Goal: Task Accomplishment & Management: Manage account settings

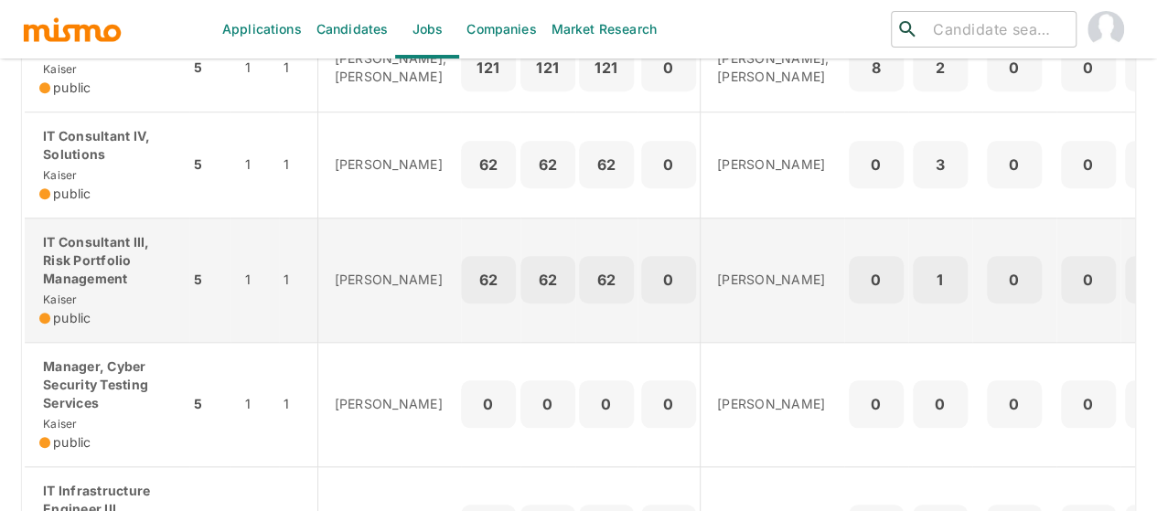
scroll to position [823, 0]
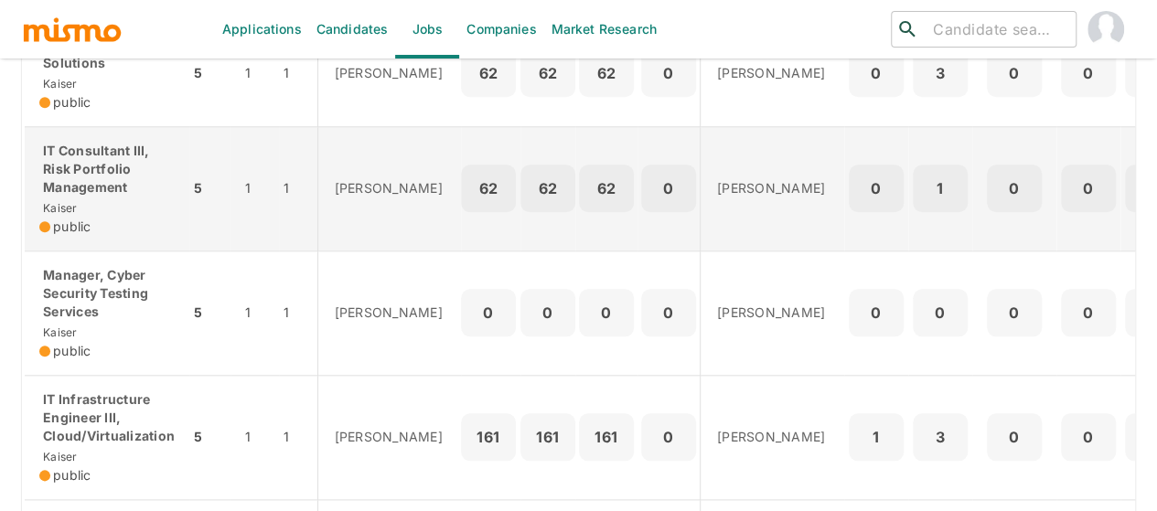
click at [107, 197] on p "IT Consultant III, Risk Portfolio Management" at bounding box center [106, 169] width 135 height 55
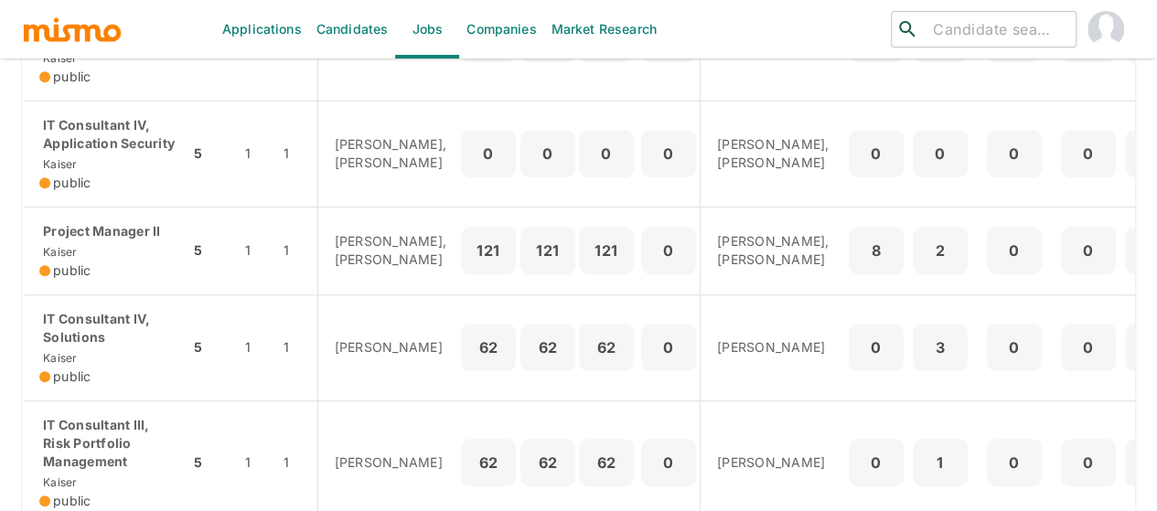
scroll to position [640, 0]
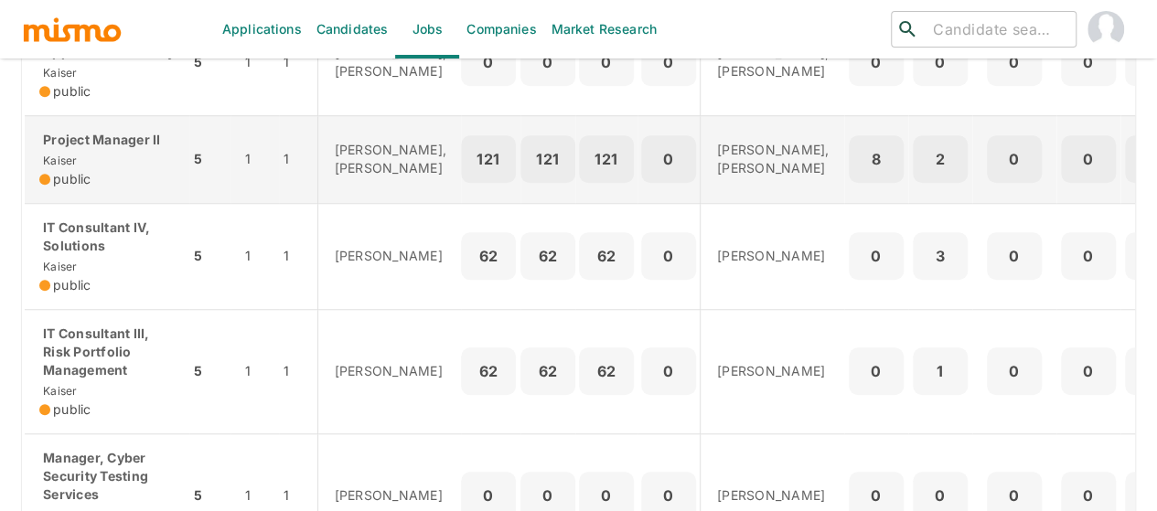
click at [75, 167] on span "Kaiser" at bounding box center [58, 161] width 38 height 14
click at [124, 149] on p "Project Manager II" at bounding box center [106, 140] width 135 height 18
click at [102, 149] on p "Project Manager II" at bounding box center [106, 140] width 135 height 18
click at [91, 149] on p "Project Manager II" at bounding box center [106, 140] width 135 height 18
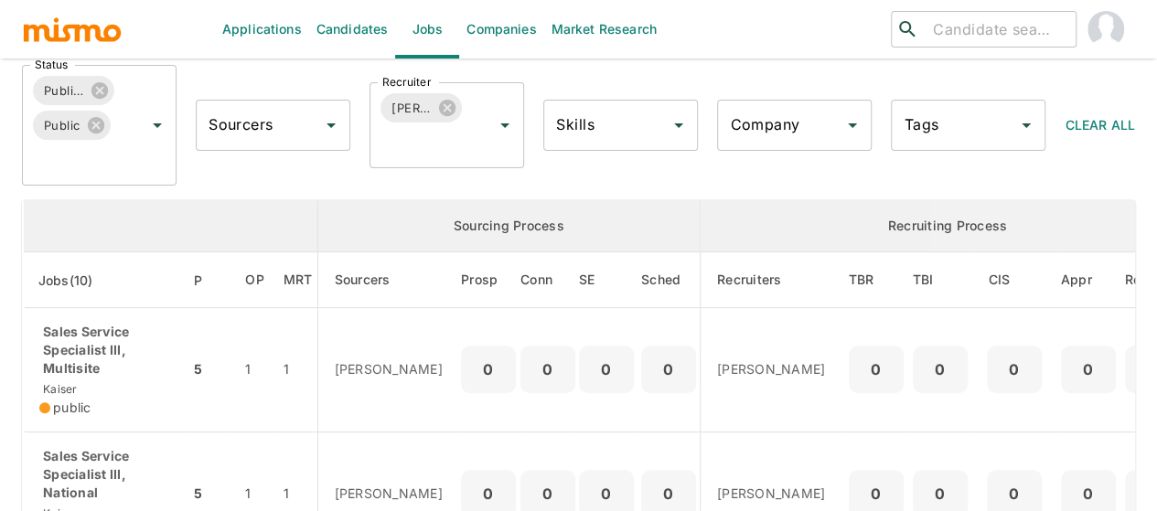
scroll to position [0, 0]
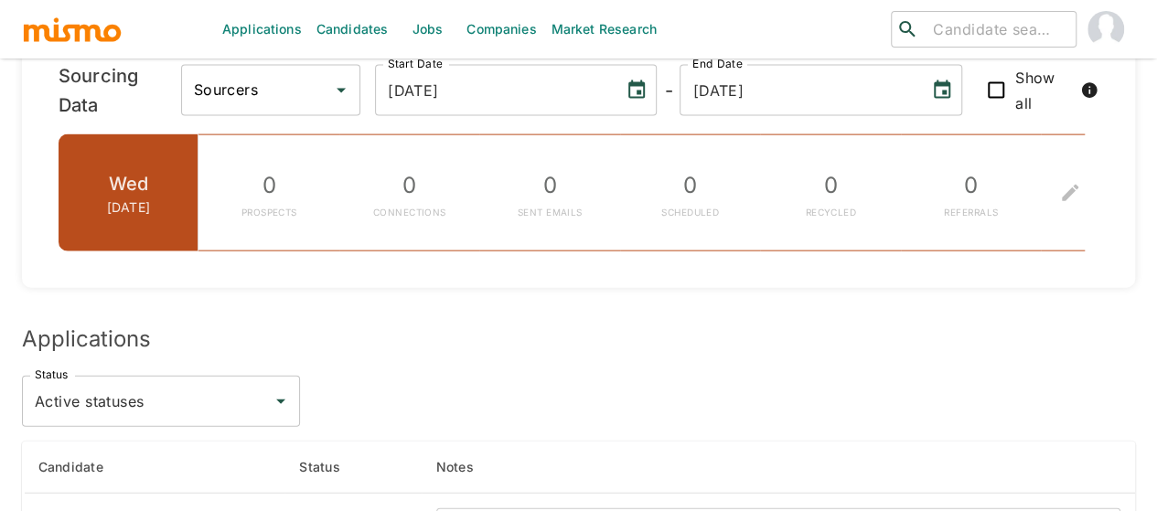
scroll to position [2378, 0]
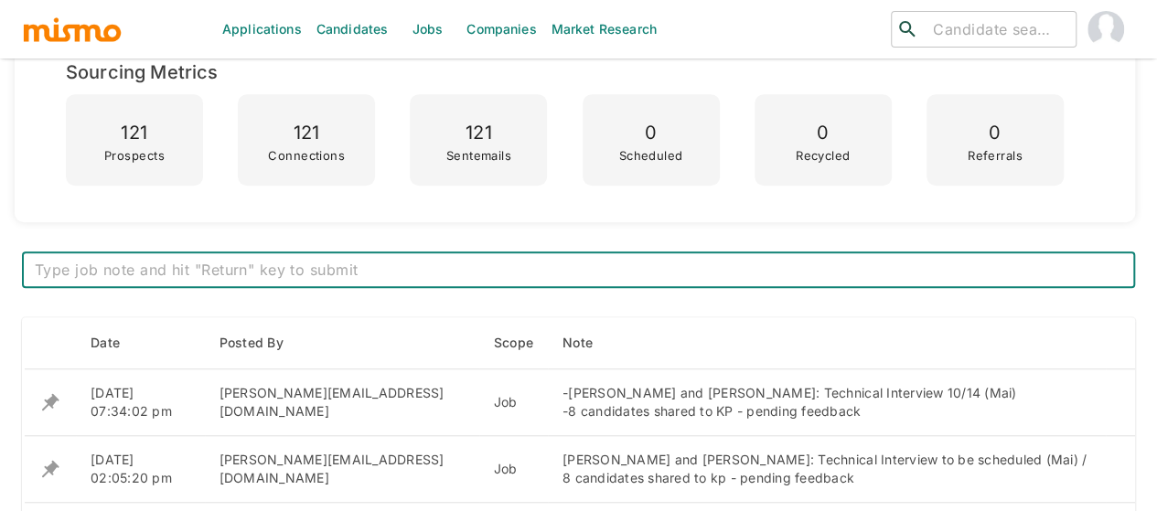
scroll to position [732, 0]
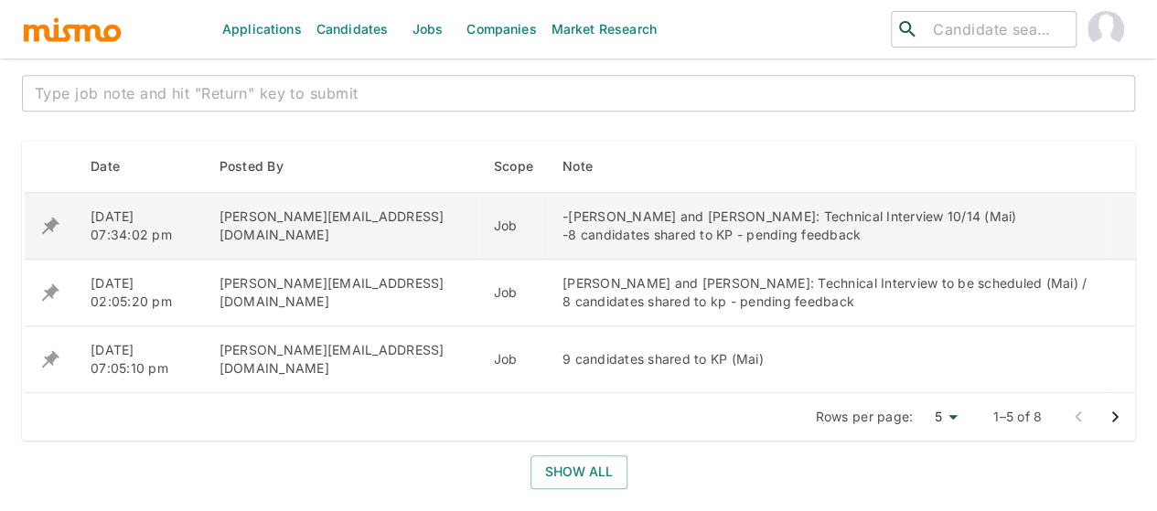
drag, startPoint x: 785, startPoint y: 236, endPoint x: 456, endPoint y: 221, distance: 328.6
click at [548, 221] on td "-Ronald Soto and Keylin Paniagua: Technical Interview 10/14 (Mai) -8 candidates…" at bounding box center [827, 226] width 558 height 67
copy div "-Ronald Soto and Keylin Paniagua: Technical Interview 10/14 (Mai) -8 candidates…"
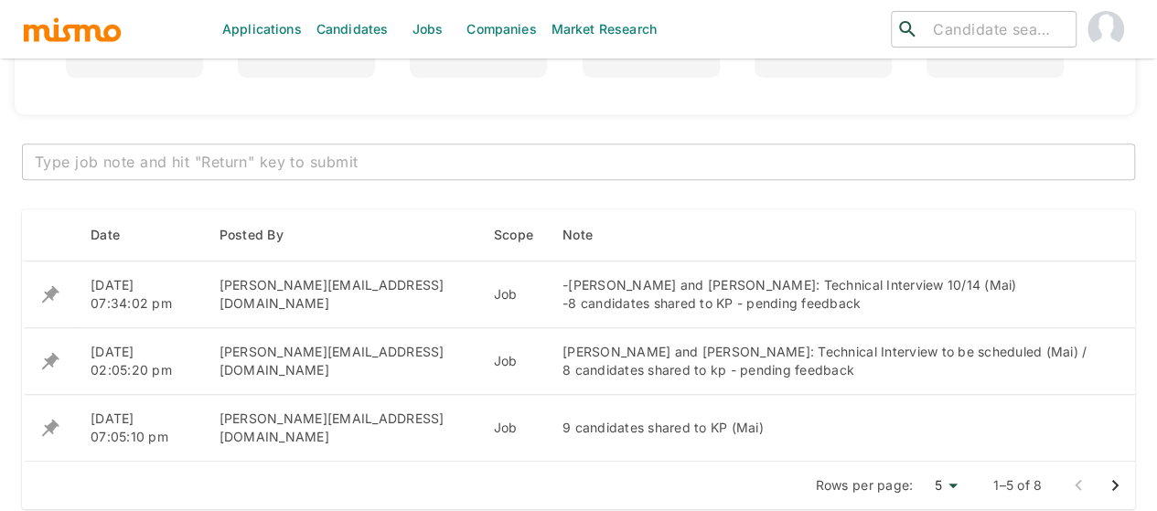
scroll to position [640, 0]
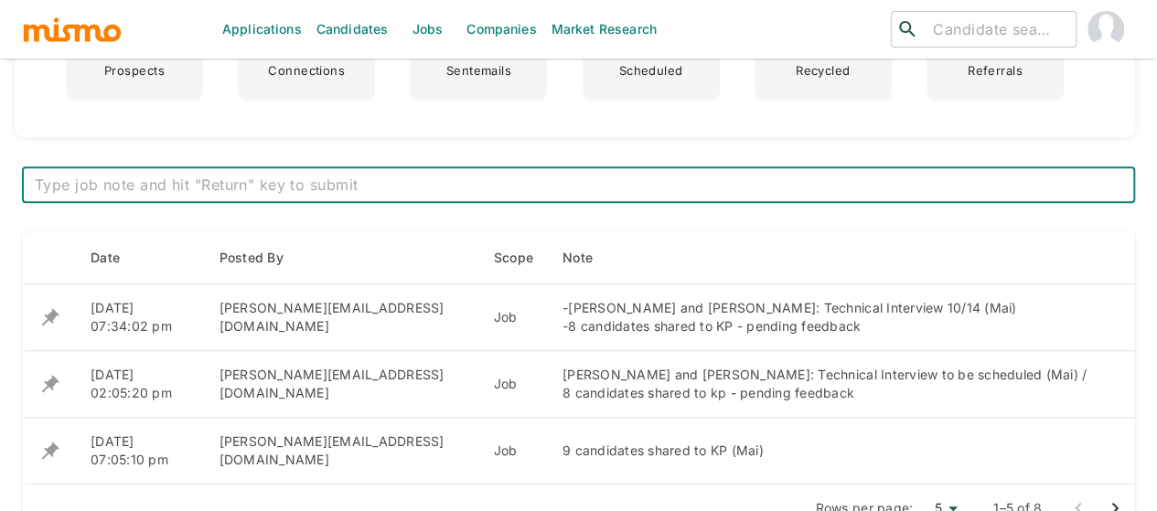
click at [273, 185] on textarea at bounding box center [578, 185] width 1087 height 21
paste textarea "-Ronald Soto and Keylin Paniagua: Technical Interview 10/14 (Mai) -8 candidates…"
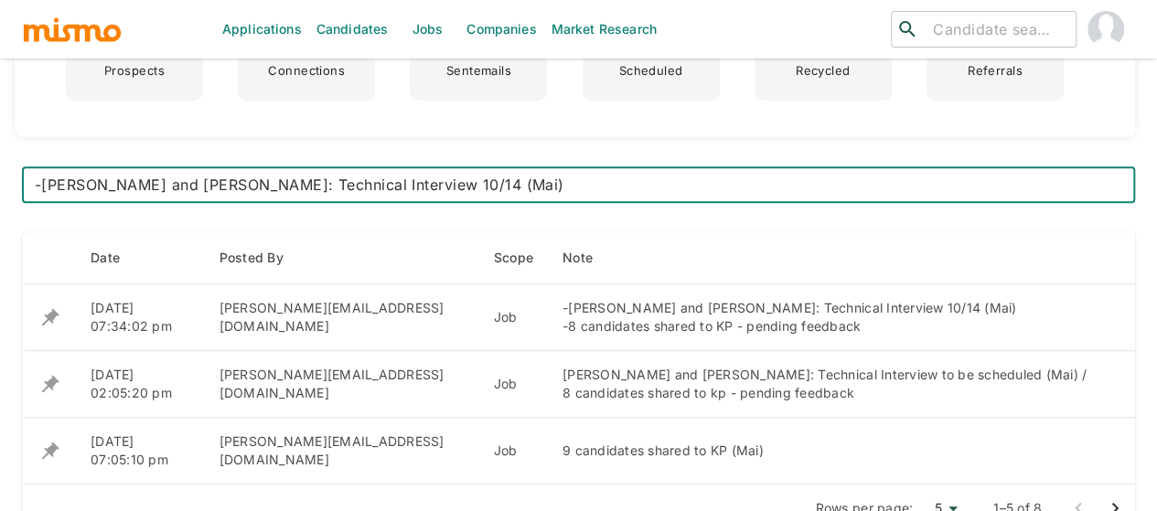
drag, startPoint x: 473, startPoint y: 186, endPoint x: 290, endPoint y: 180, distance: 183.0
click at [290, 180] on textarea "-Ronald Soto and Keylin Paniagua: Technical Interview 10/14 (Mai) -8 candidates…" at bounding box center [578, 185] width 1087 height 21
type textarea "-Ronald Soto and Keylin Paniagua: Final Interview to be scheduled (Mai) -8 cand…"
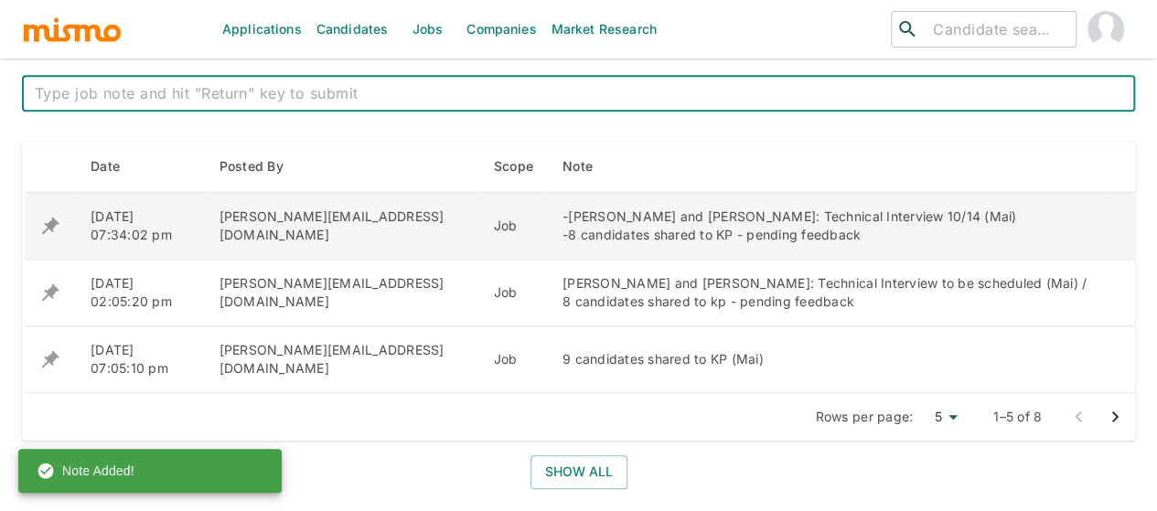
scroll to position [823, 0]
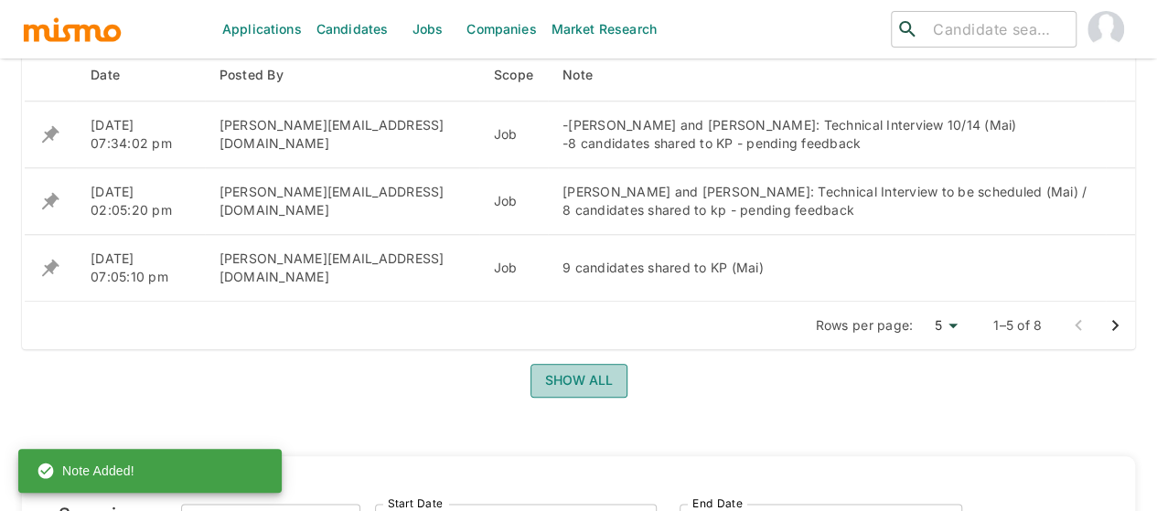
click at [545, 369] on button "Show all" at bounding box center [578, 381] width 97 height 34
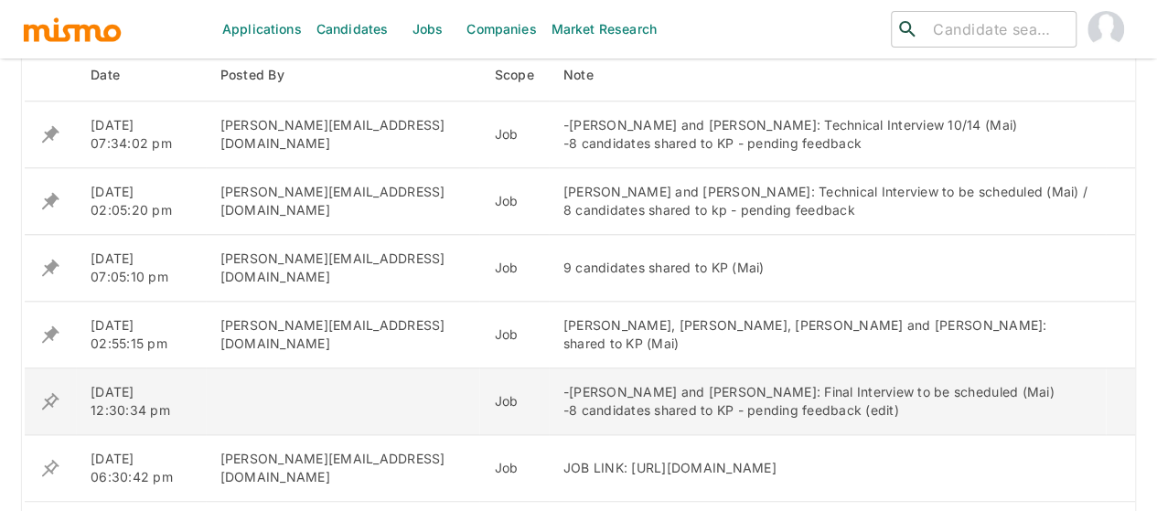
click at [51, 400] on icon "enhanced table" at bounding box center [50, 401] width 22 height 22
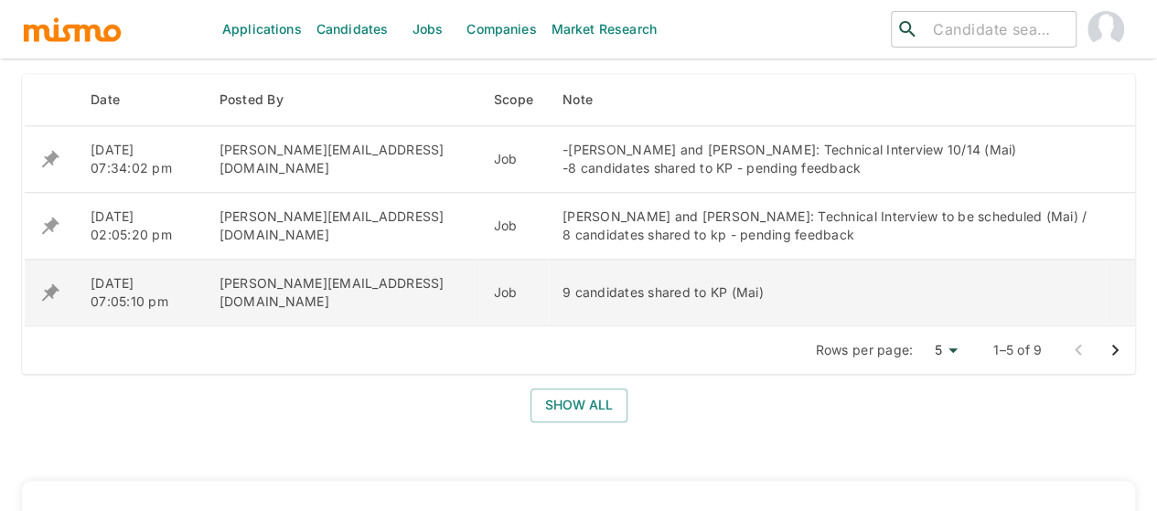
scroll to position [823, 0]
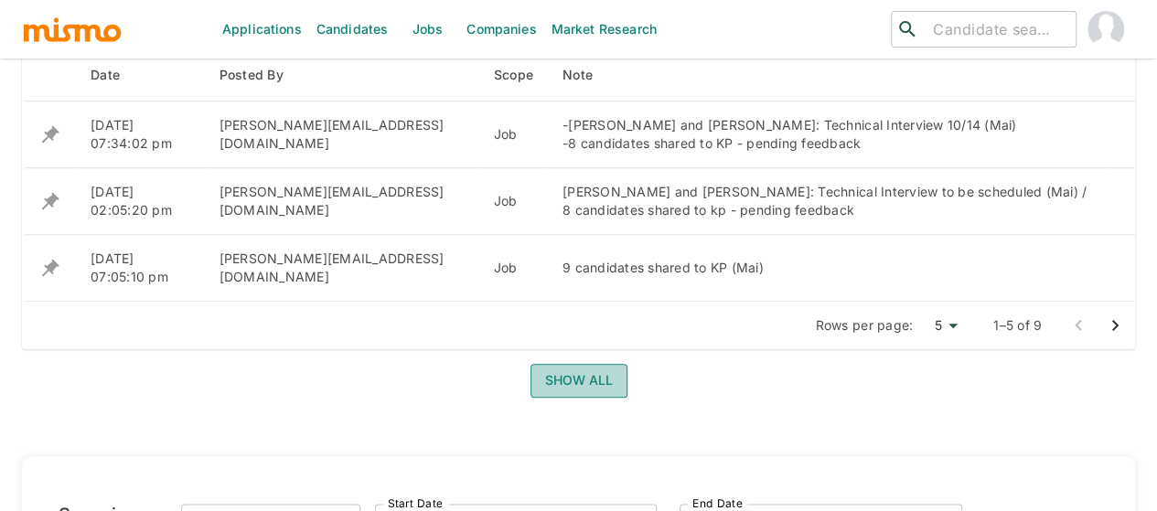
click at [560, 377] on button "Show all" at bounding box center [578, 381] width 97 height 34
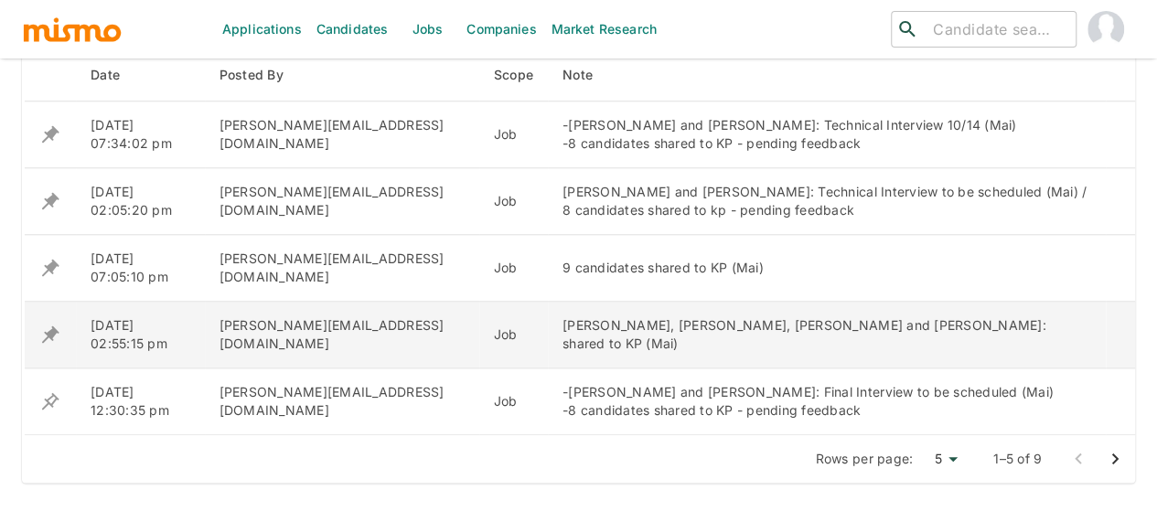
scroll to position [914, 0]
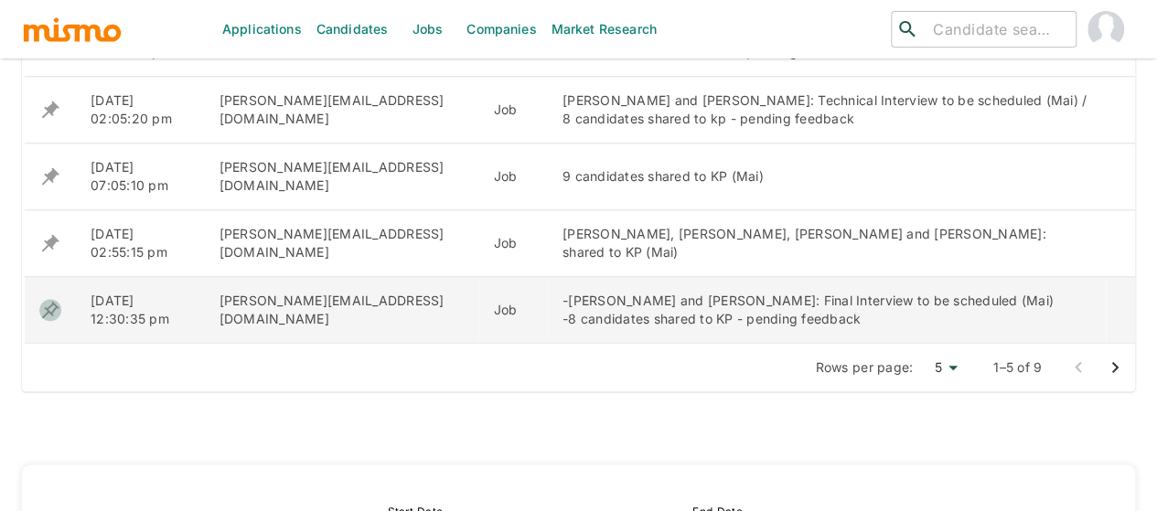
click at [55, 304] on icon "enhanced table" at bounding box center [50, 310] width 22 height 22
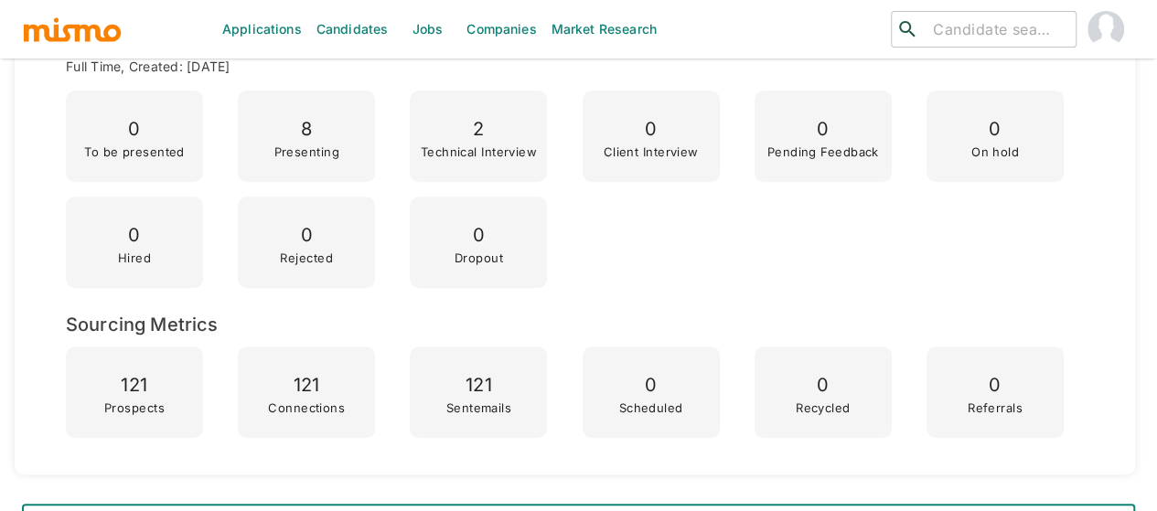
scroll to position [750, 0]
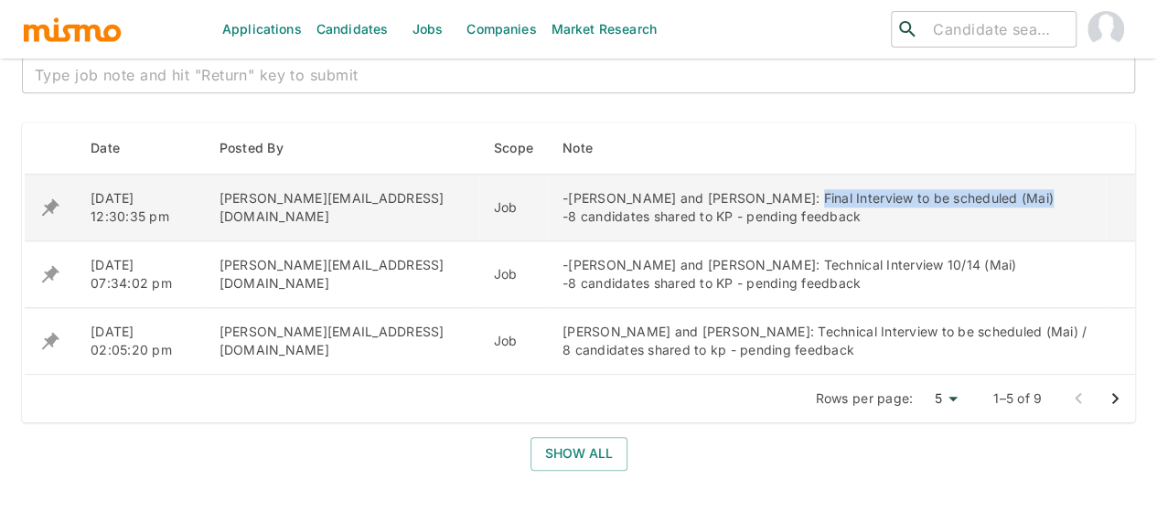
drag, startPoint x: 944, startPoint y: 194, endPoint x: 692, endPoint y: 191, distance: 251.5
click at [692, 191] on div "-[PERSON_NAME] and [PERSON_NAME]: Final Interview to be scheduled (Mai) -8 cand…" at bounding box center [826, 207] width 529 height 37
copy div "Final Interview to be scheduled (Mai)"
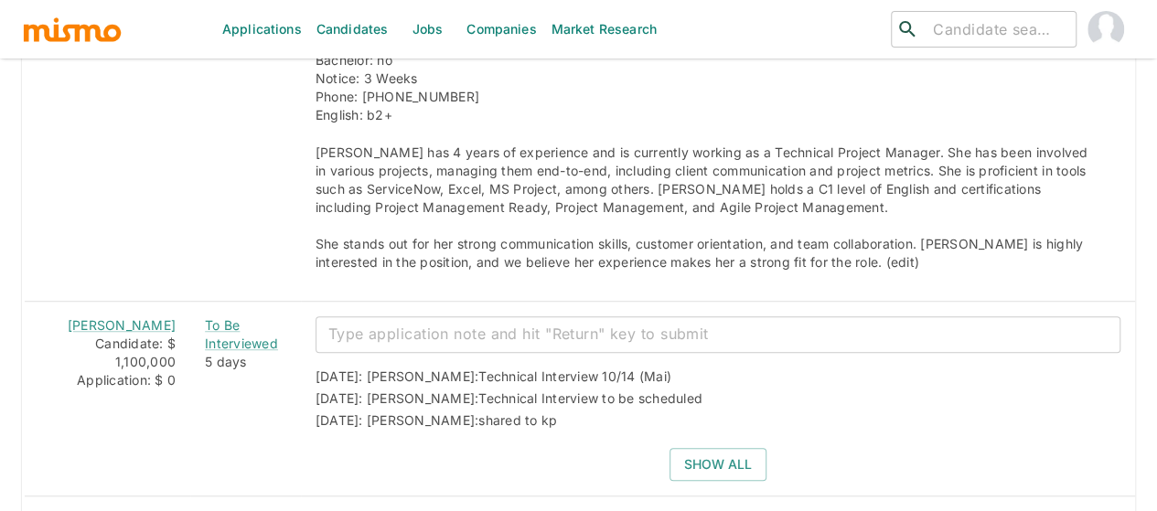
scroll to position [4133, 0]
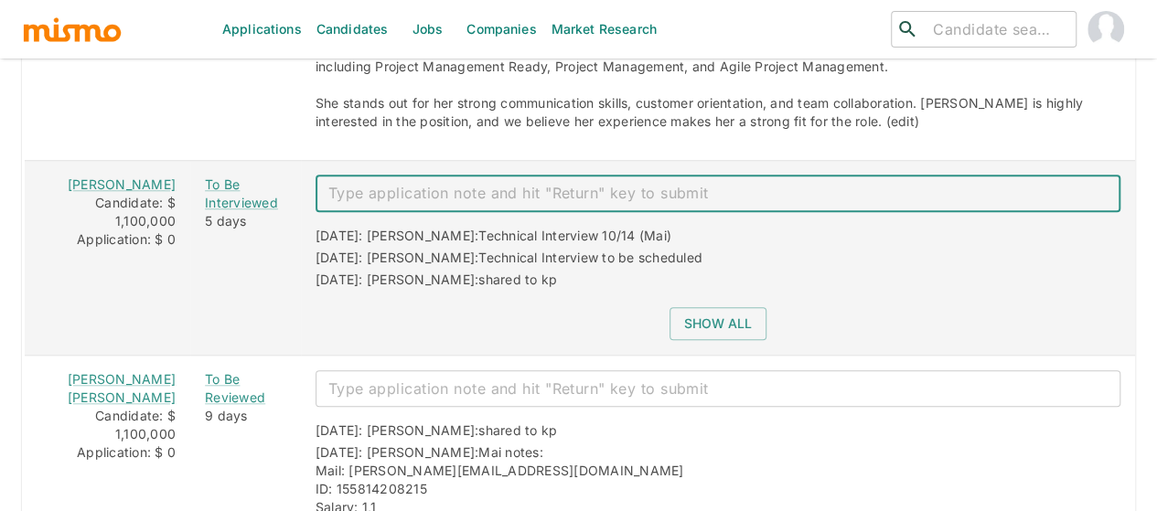
click at [419, 176] on div "x ​" at bounding box center [717, 194] width 805 height 37
paste textarea "Final Interview to be scheduled (Mai)"
type textarea "Final Interview to be scheduled (Mai)"
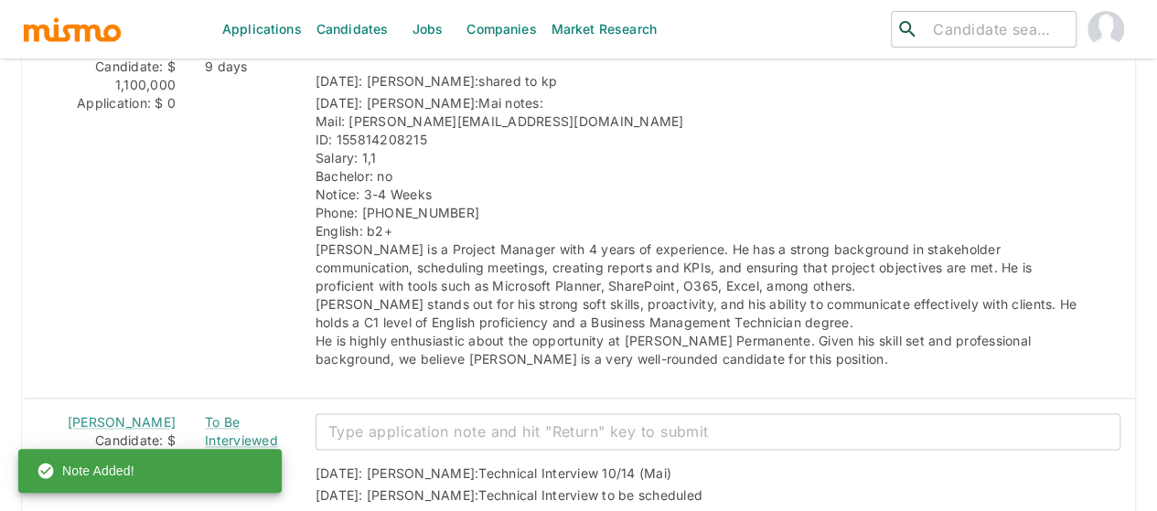
scroll to position [4682, 0]
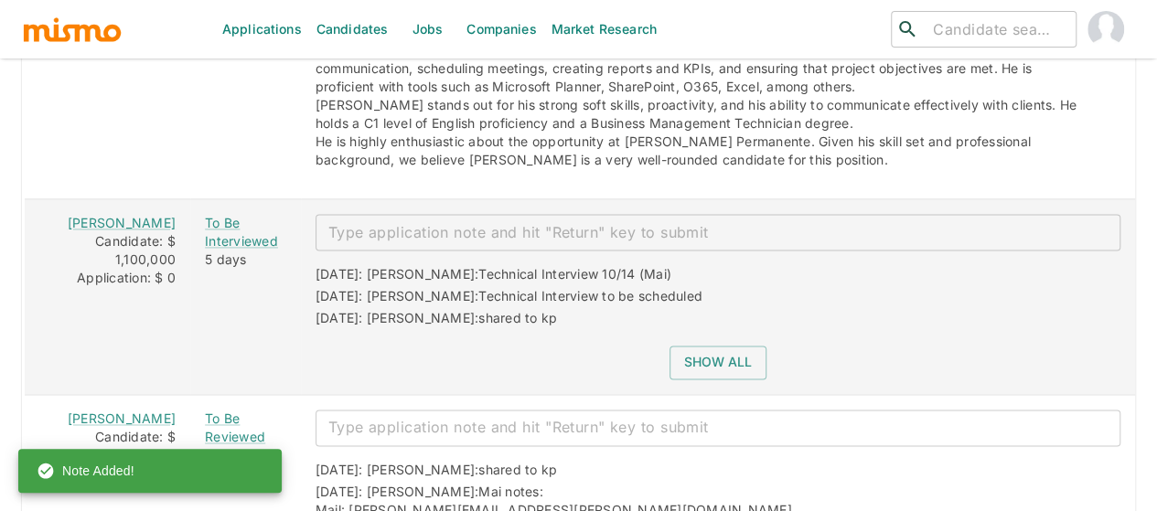
click at [364, 222] on textarea "enhanced table" at bounding box center [717, 232] width 779 height 21
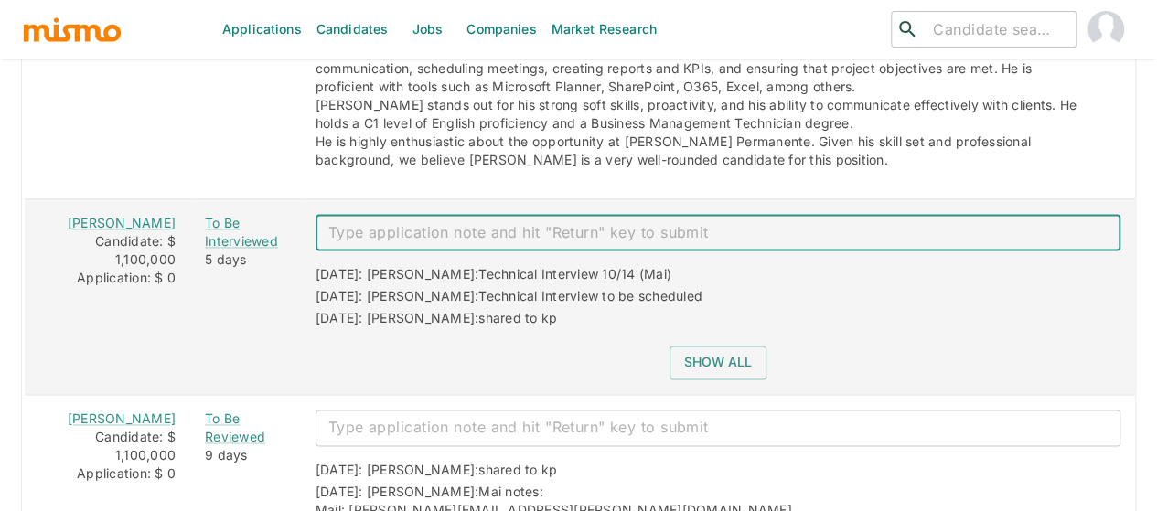
paste textarea "Final Interview to be scheduled (Mai)"
type textarea "Final Interview to be scheduled (Mai)"
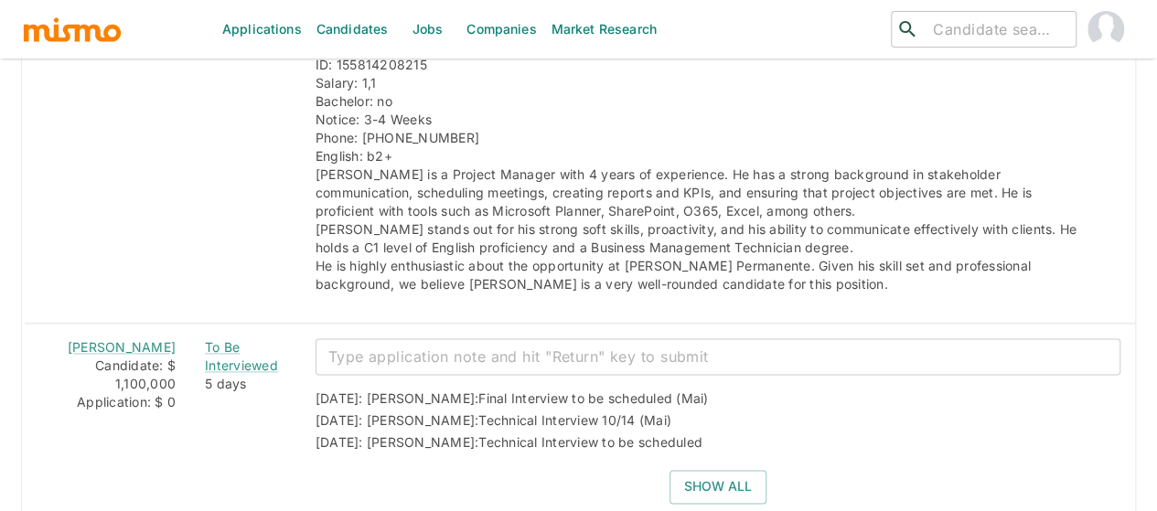
scroll to position [4664, 0]
